Goal: Information Seeking & Learning: Learn about a topic

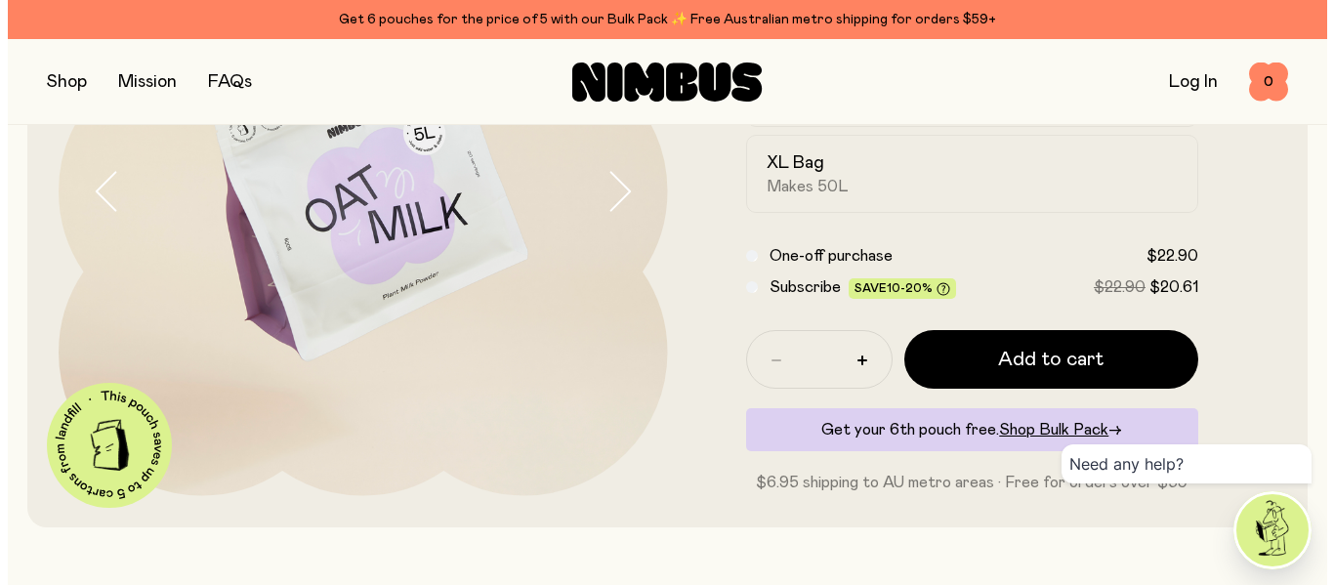
scroll to position [297, 0]
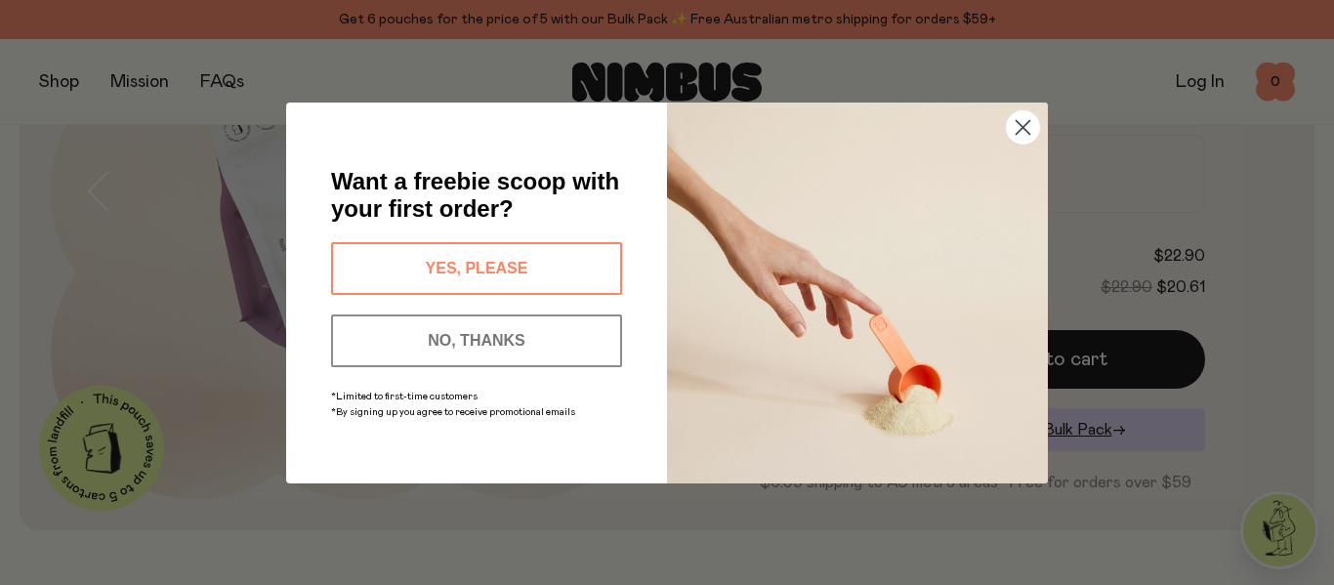
click at [1029, 129] on circle "Close dialog" at bounding box center [1023, 126] width 32 height 32
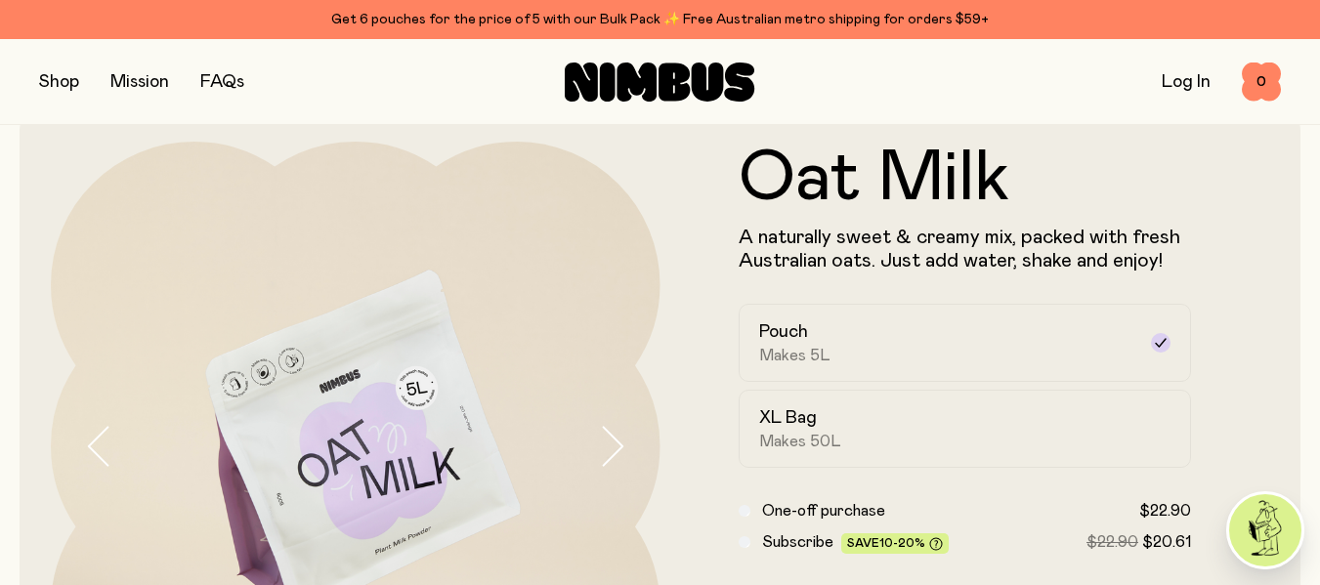
scroll to position [0, 0]
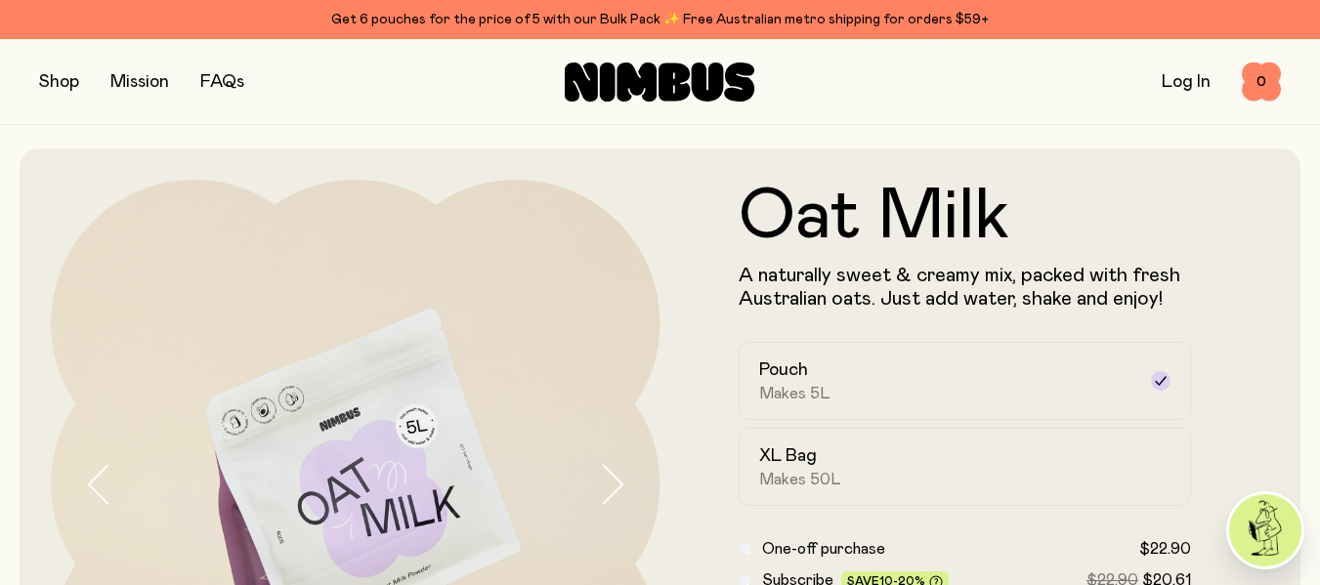
click at [57, 81] on button "button" at bounding box center [59, 81] width 40 height 27
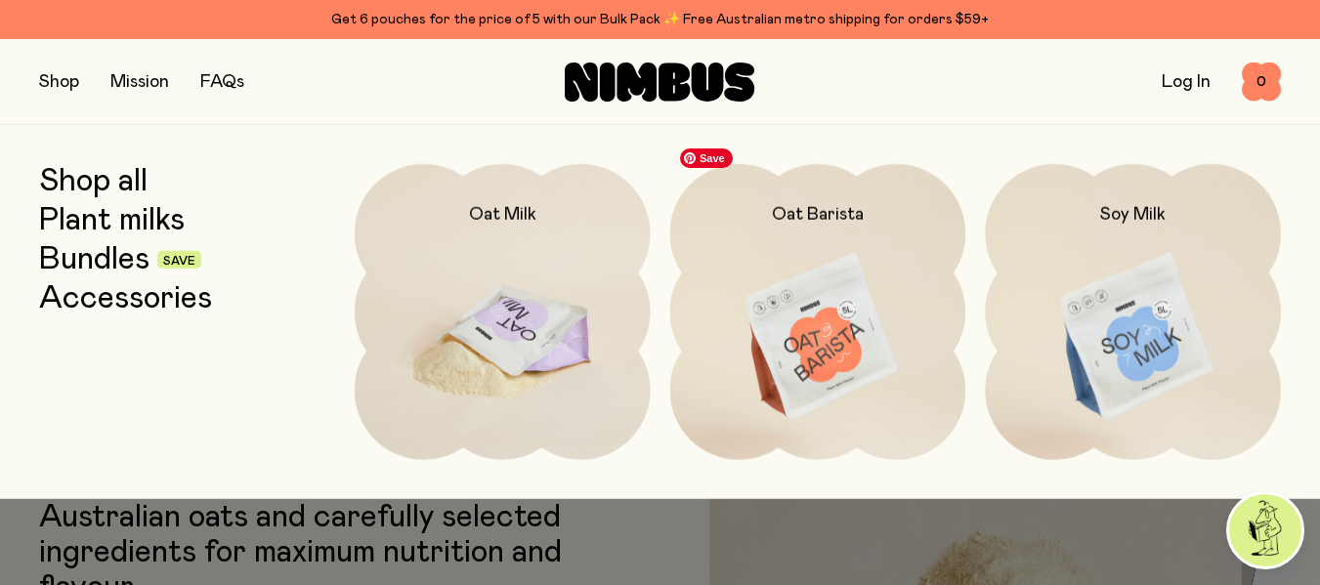
scroll to position [586, 0]
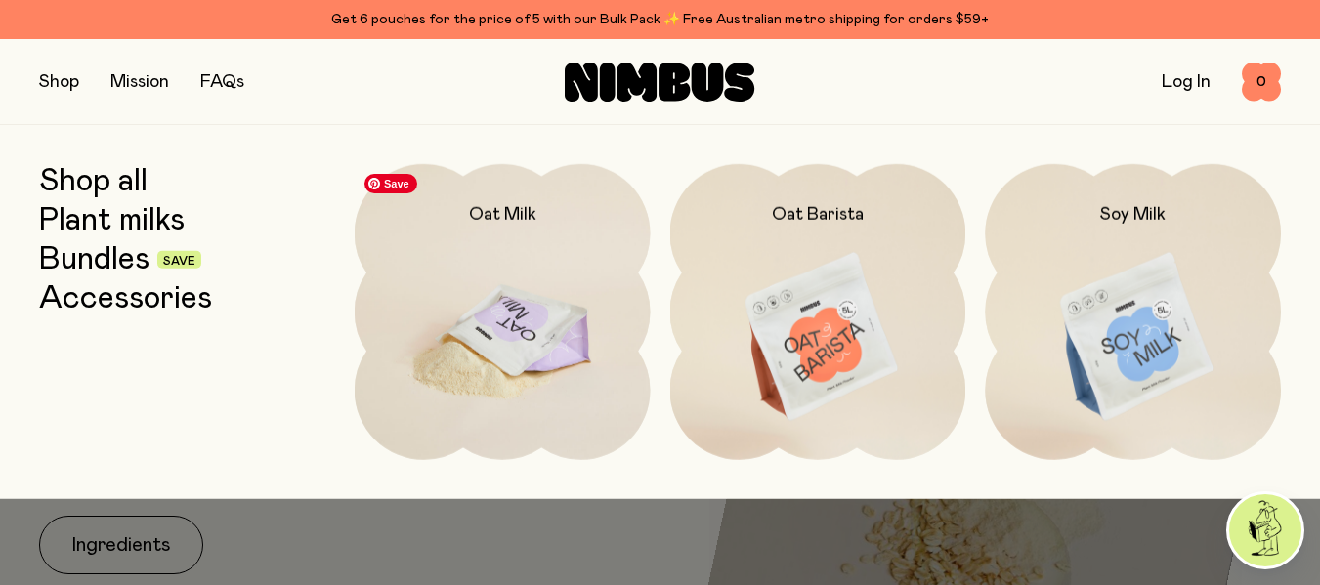
click at [548, 240] on img at bounding box center [503, 338] width 296 height 348
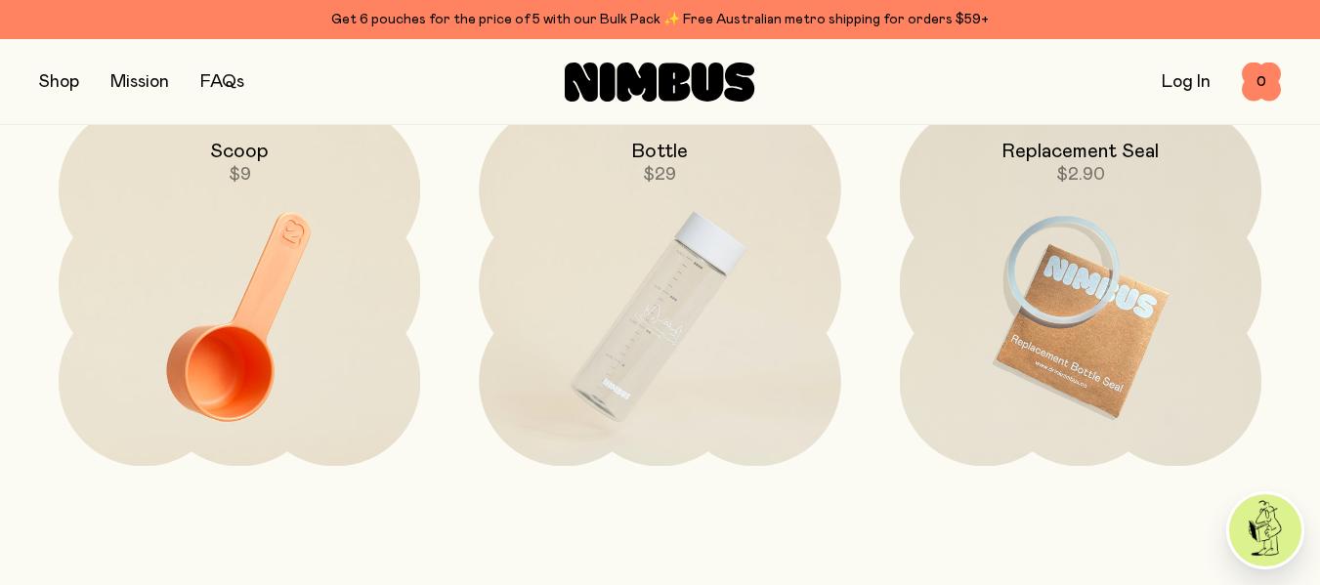
scroll to position [4299, 0]
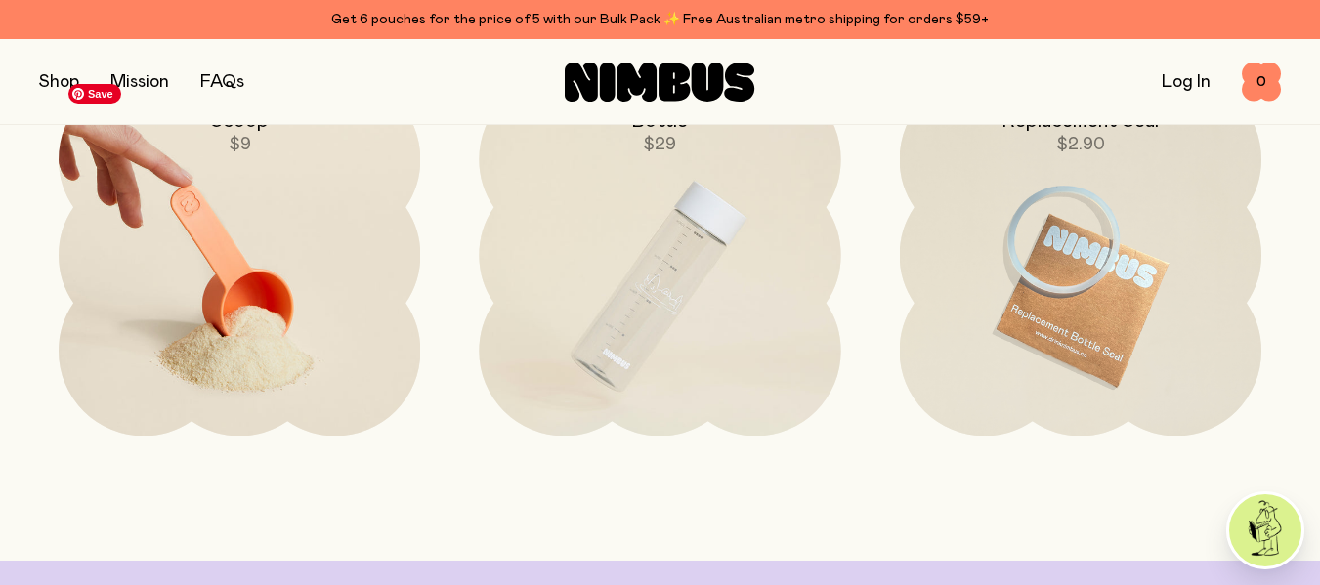
click at [292, 241] on img at bounding box center [239, 286] width 361 height 425
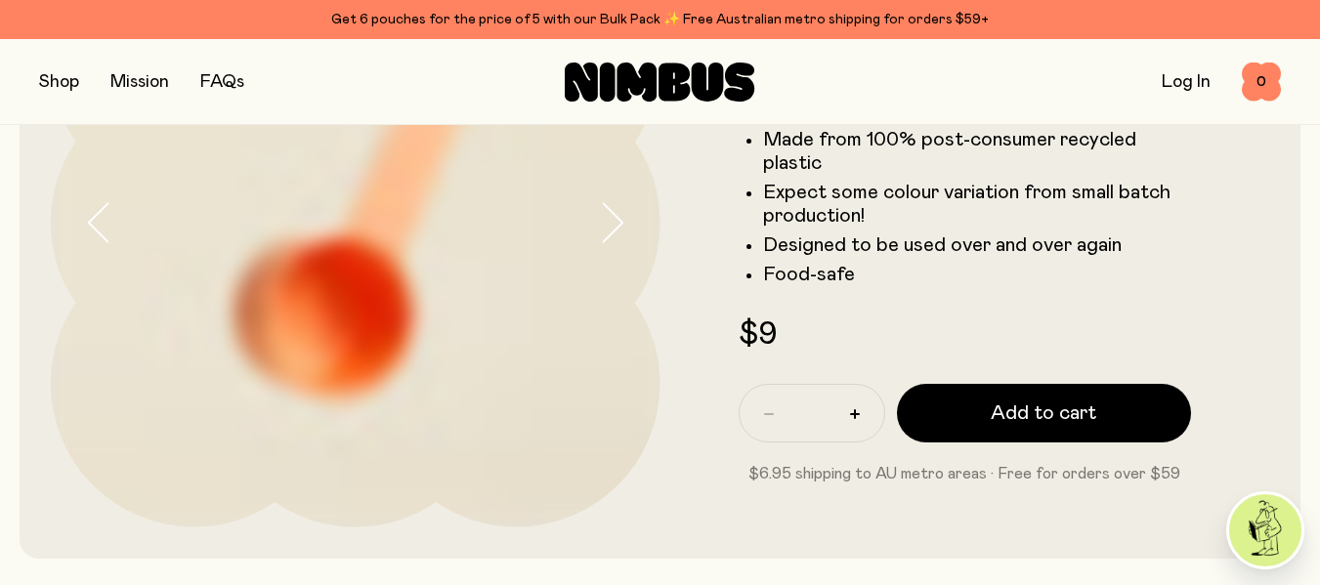
scroll to position [195, 0]
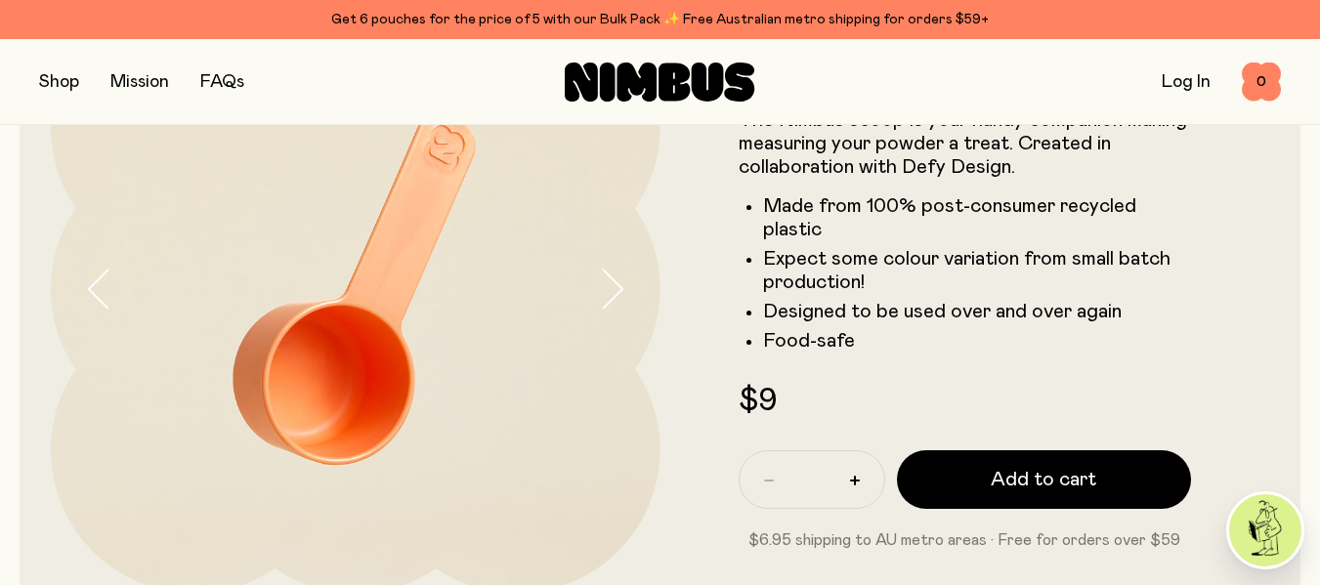
click at [227, 80] on link "FAQs" at bounding box center [222, 82] width 44 height 18
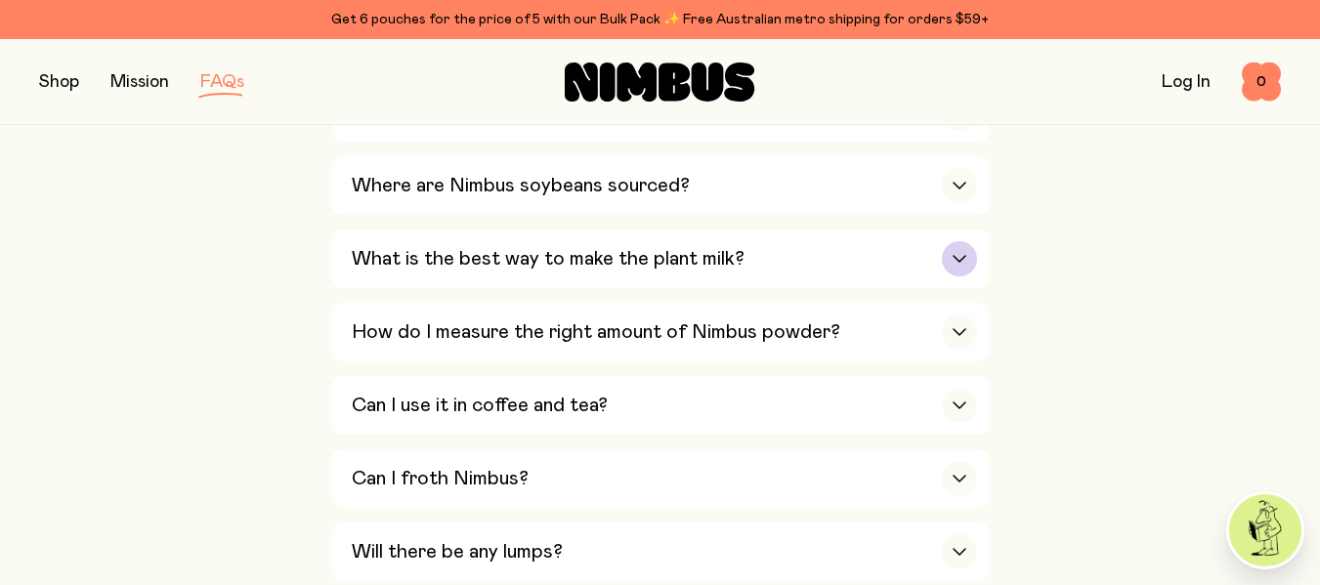
scroll to position [684, 0]
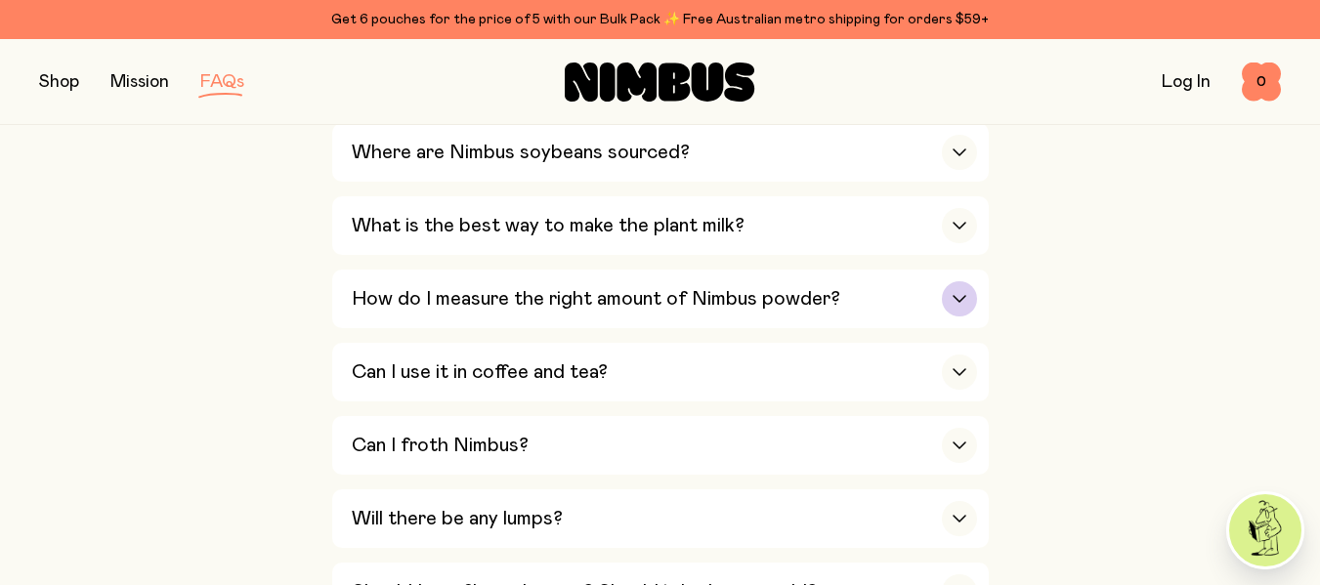
click at [960, 295] on icon "button" at bounding box center [960, 299] width 16 height 8
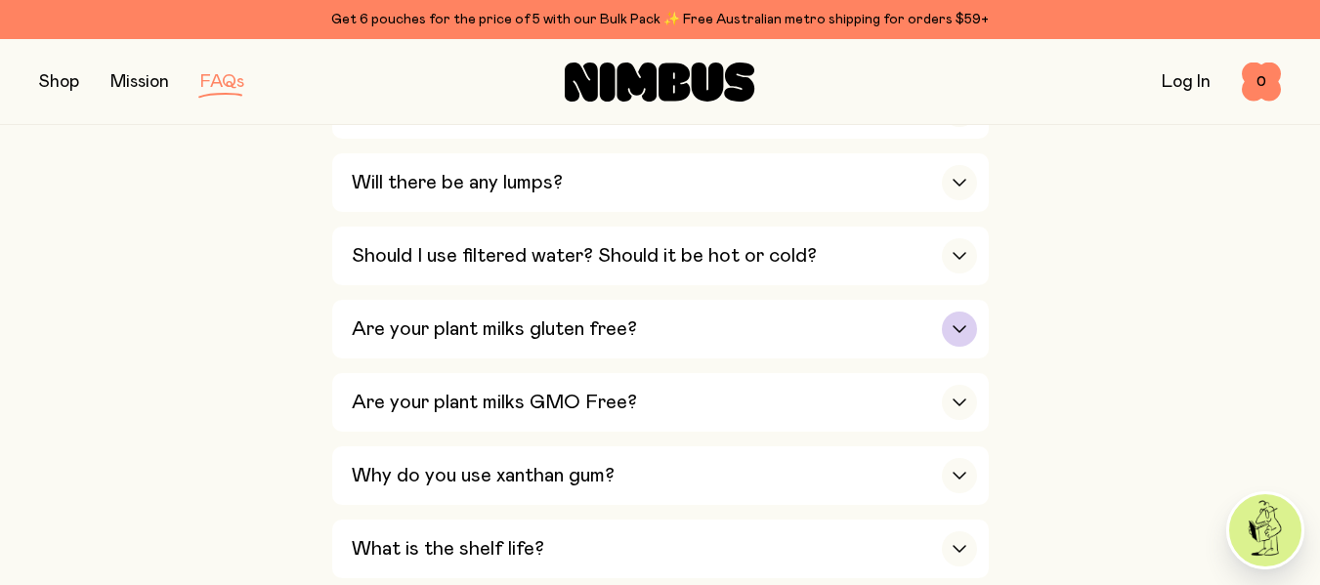
scroll to position [1270, 0]
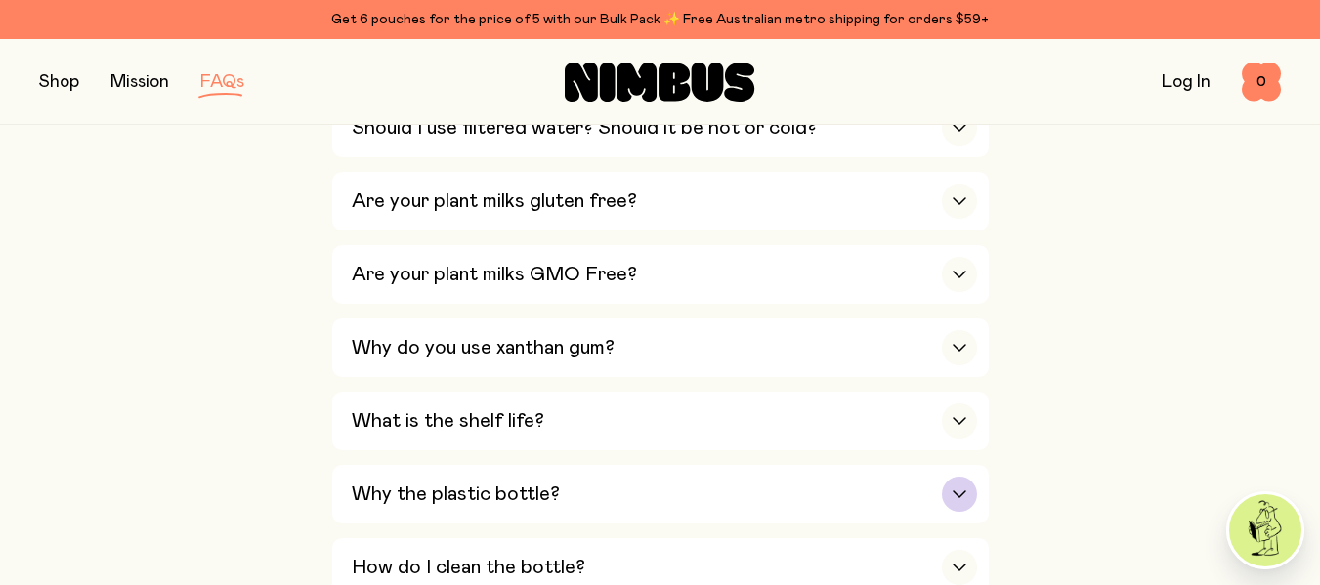
click at [959, 490] on icon "button" at bounding box center [960, 494] width 16 height 8
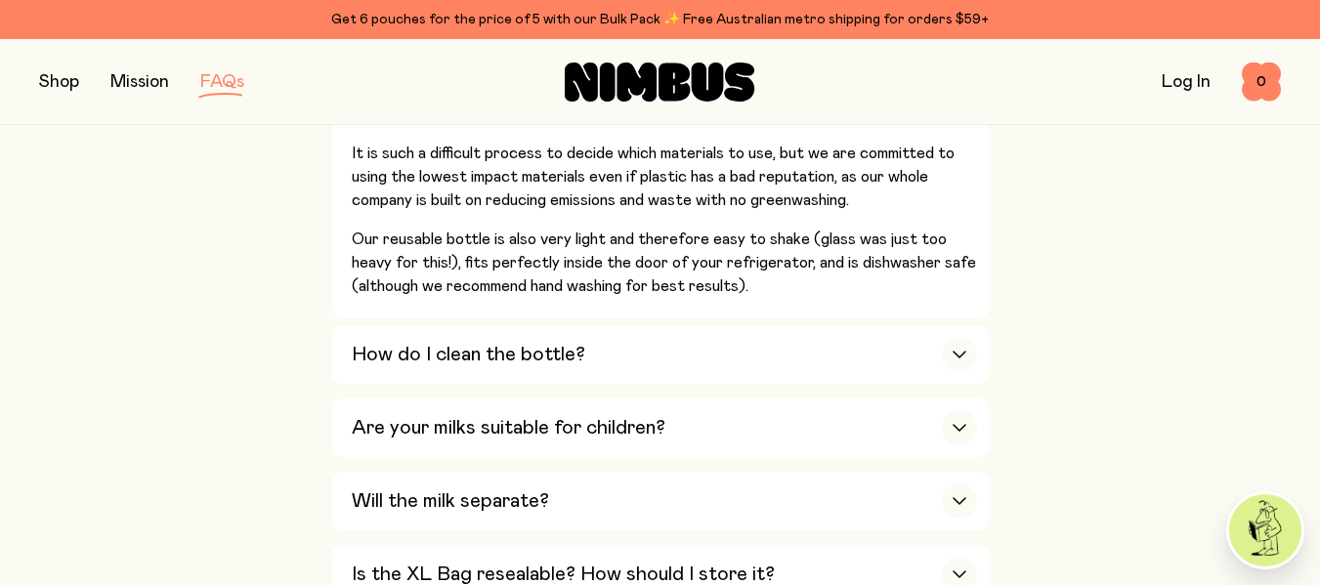
scroll to position [1893, 0]
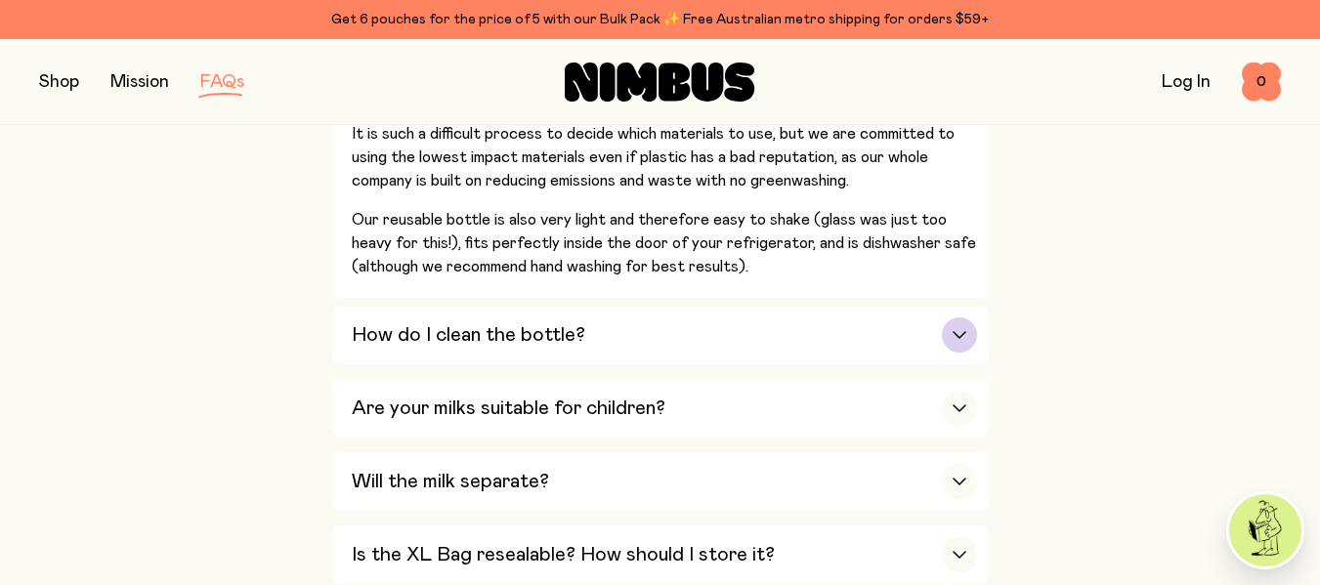
click at [963, 331] on icon "button" at bounding box center [960, 335] width 16 height 8
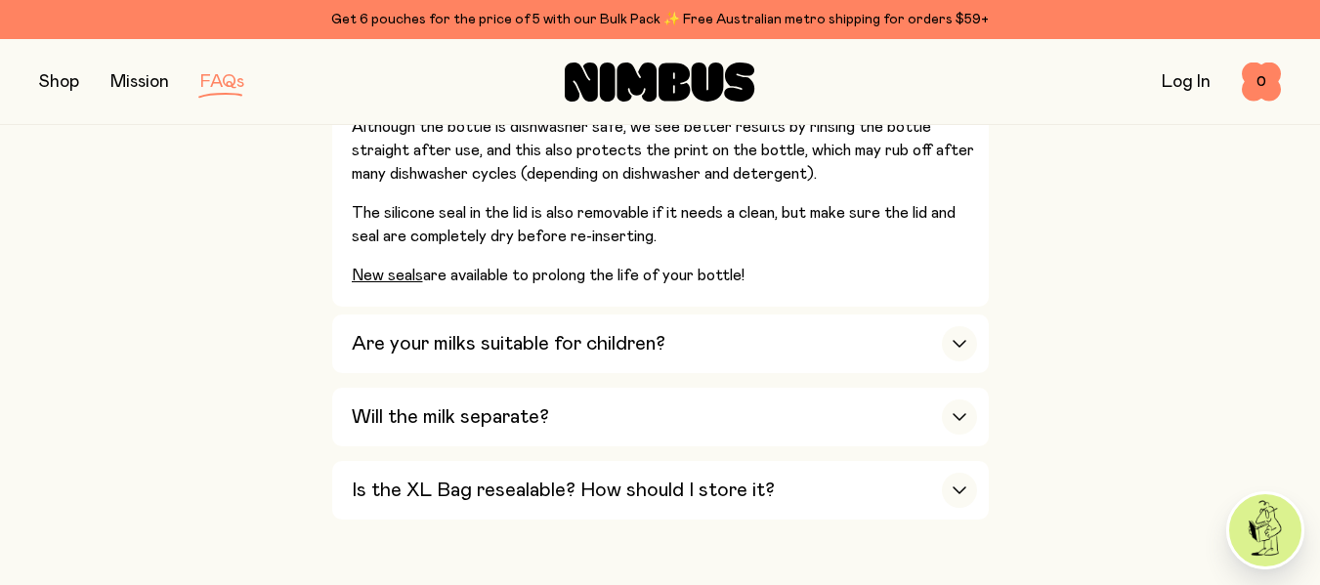
scroll to position [1796, 0]
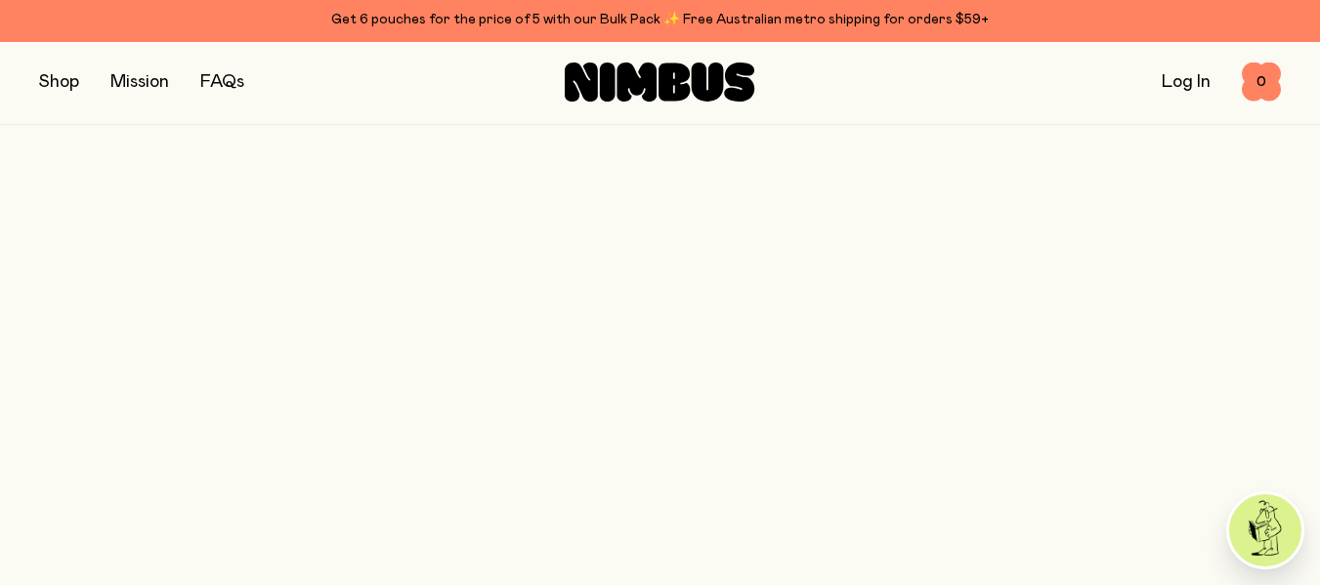
scroll to position [195, 0]
